Goal: Entertainment & Leisure: Consume media (video, audio)

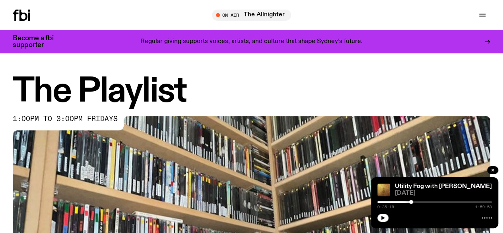
click at [0, 0] on span "Tune in live" at bounding box center [0, 0] width 0 height 0
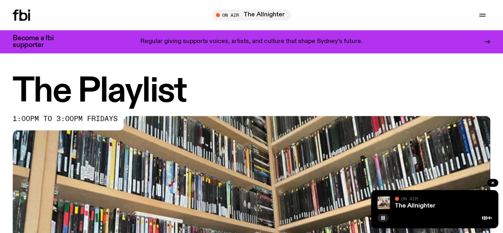
click at [28, 18] on icon at bounding box center [22, 15] width 18 height 11
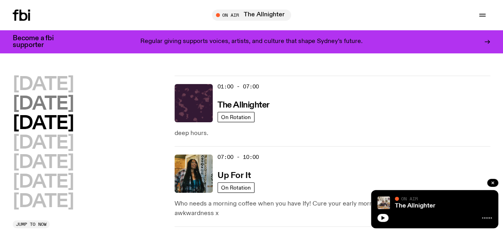
click at [65, 112] on h2 "[DATE]" at bounding box center [43, 104] width 61 height 18
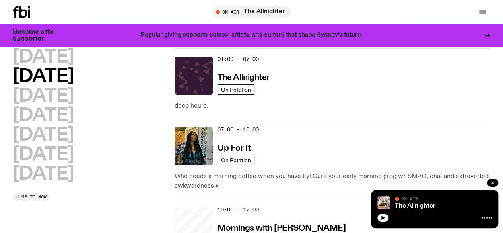
scroll to position [22, 0]
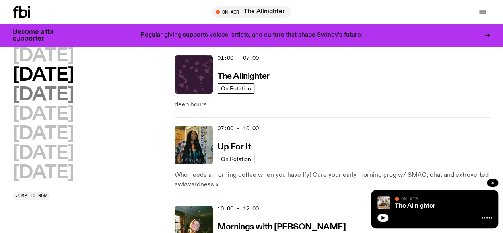
click at [74, 104] on h2 "[DATE]" at bounding box center [43, 95] width 61 height 18
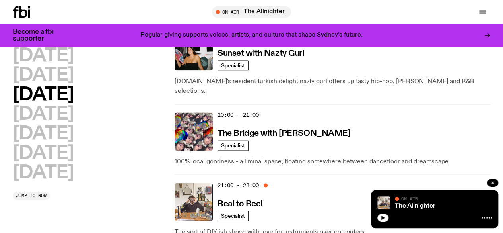
scroll to position [460, 0]
